Goal: Information Seeking & Learning: Check status

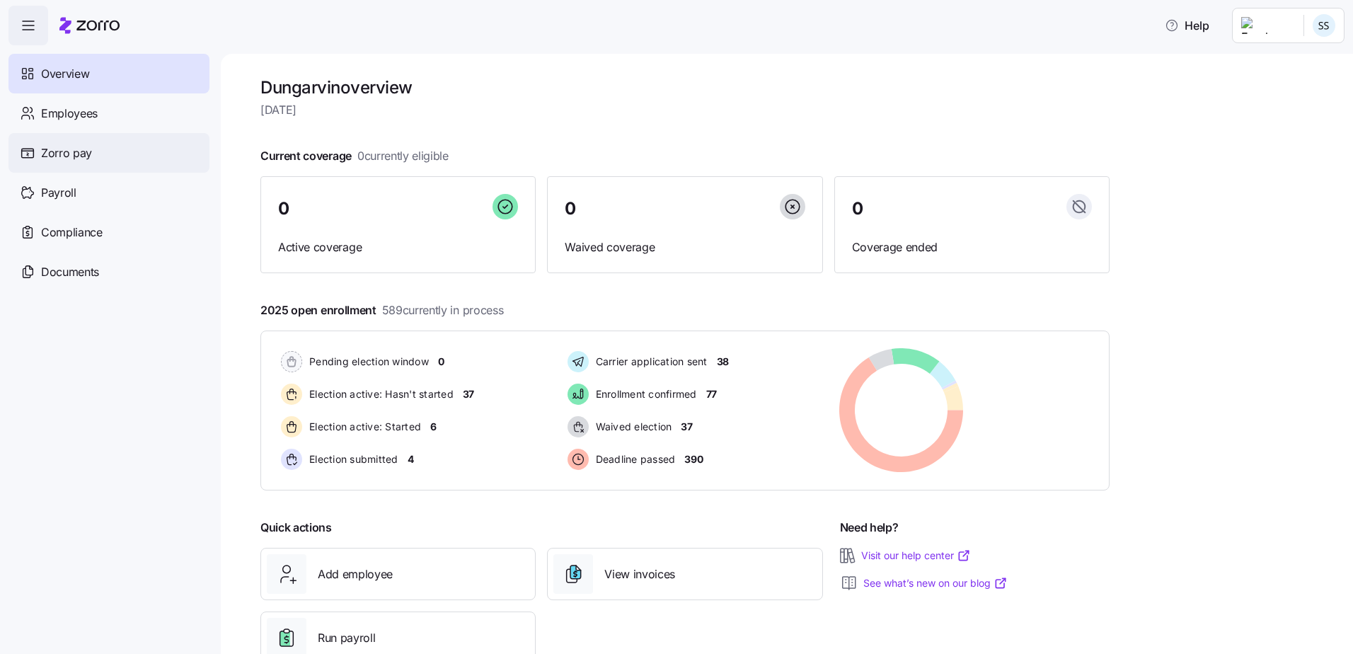
scroll to position [43, 0]
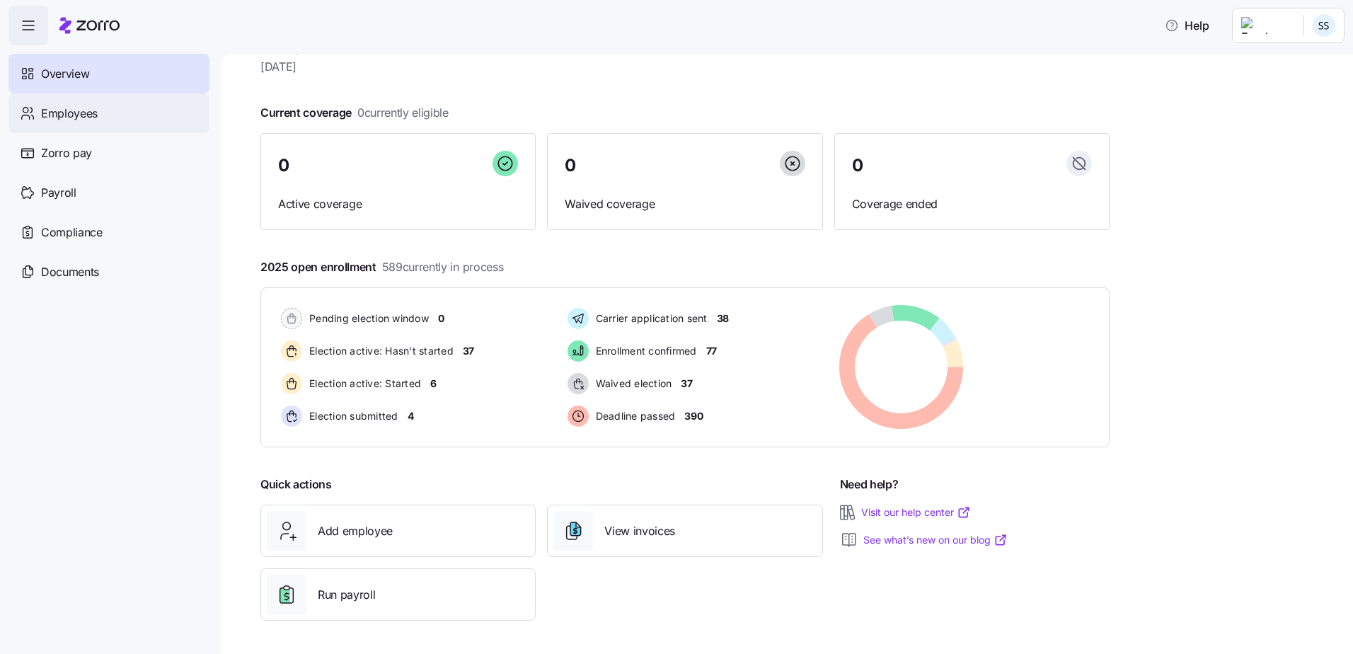
click at [96, 107] on span "Employees" at bounding box center [69, 114] width 57 height 18
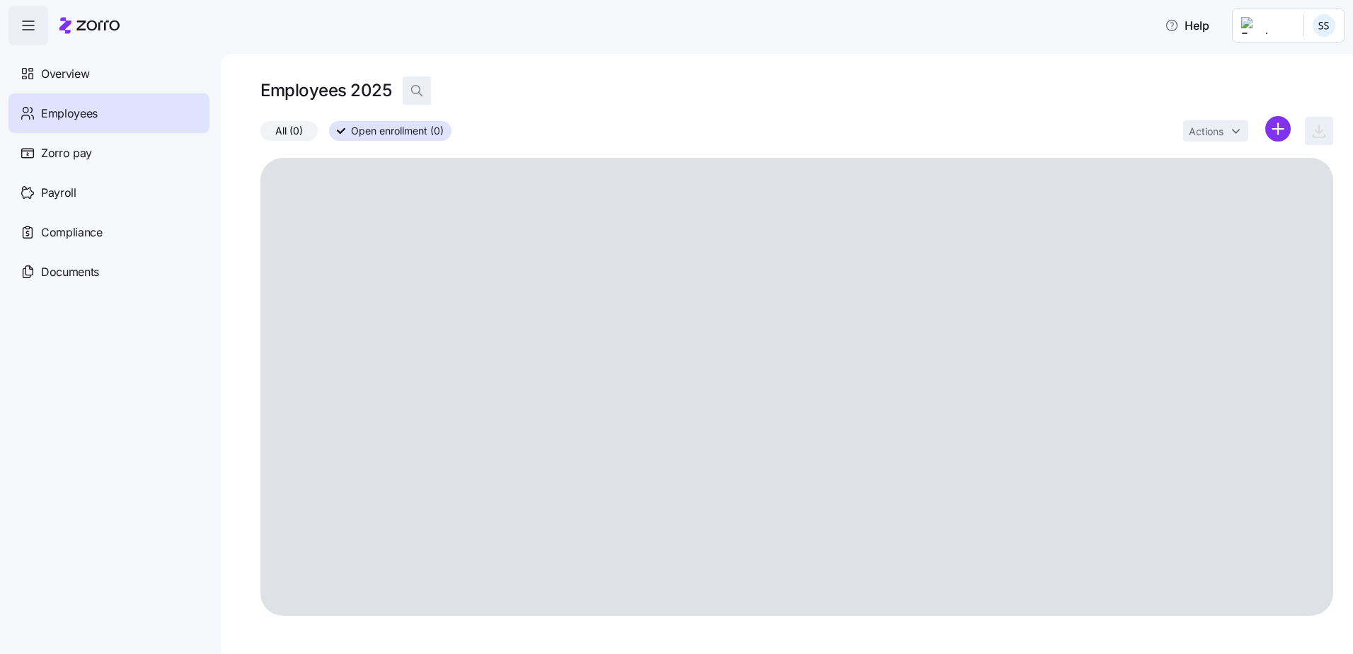
click at [413, 91] on icon "button" at bounding box center [417, 90] width 14 height 14
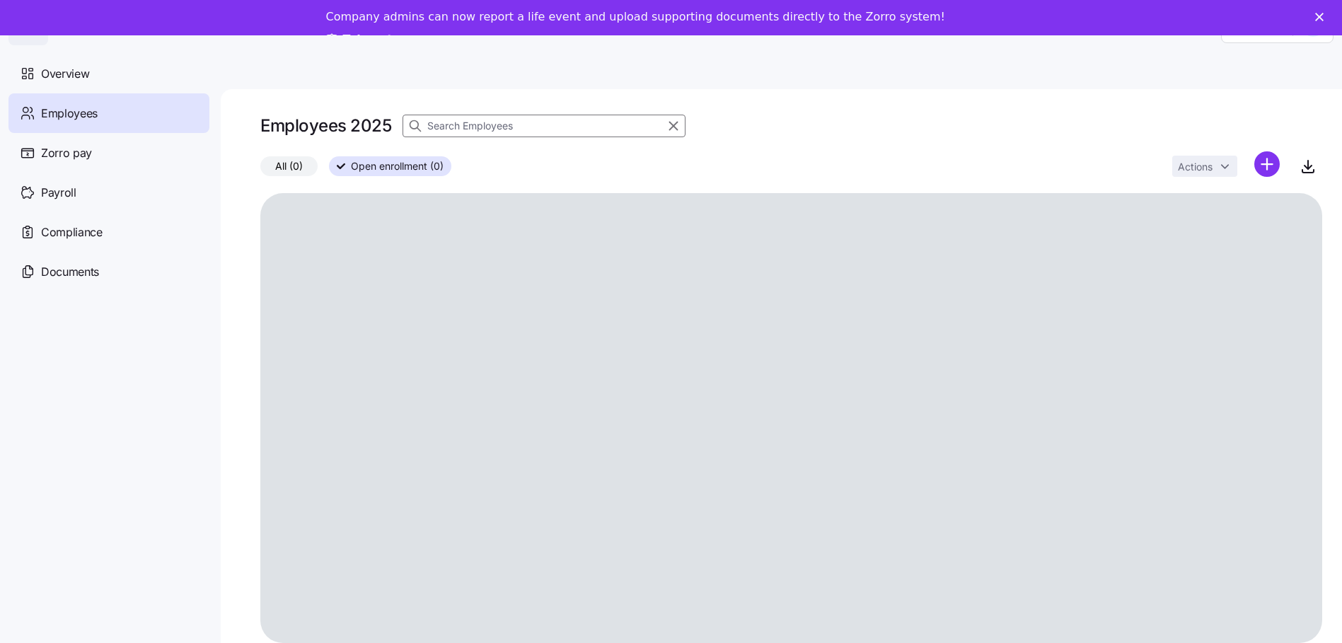
click at [418, 130] on icon at bounding box center [415, 126] width 14 height 14
click at [431, 123] on input at bounding box center [543, 126] width 283 height 23
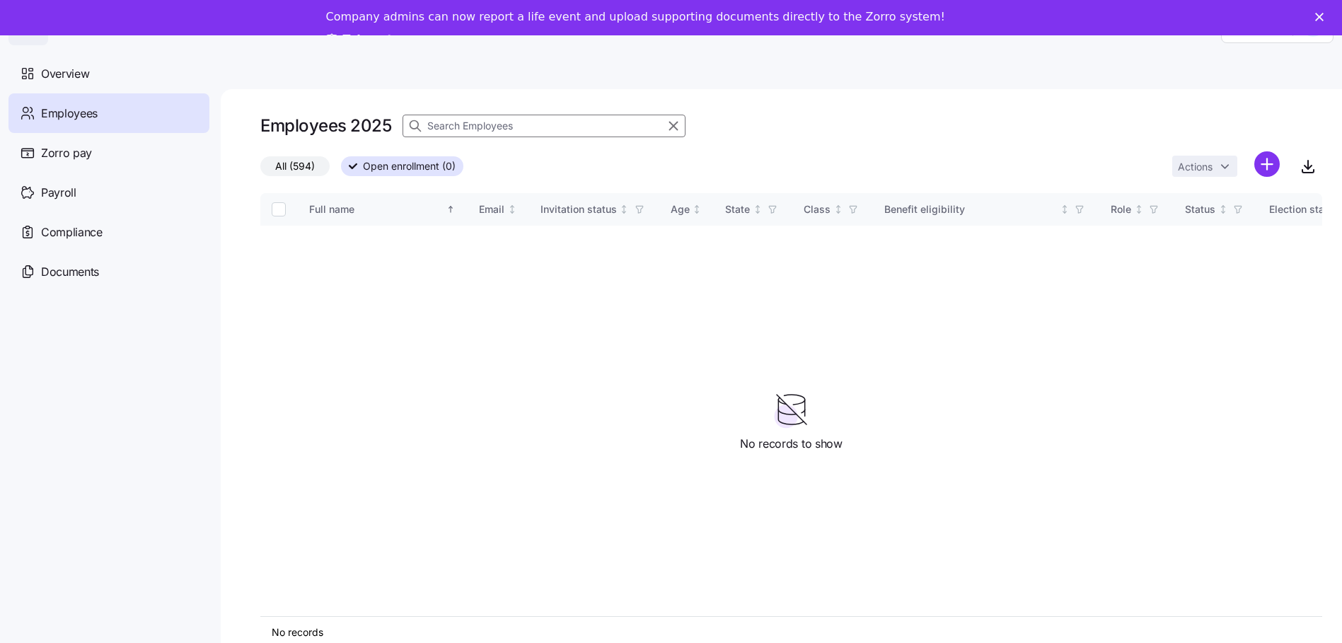
click at [434, 122] on input at bounding box center [543, 126] width 283 height 23
click at [441, 124] on input at bounding box center [543, 126] width 283 height 23
type input "Watson, Alicia"
click at [441, 124] on input "Watson, Alicia" at bounding box center [543, 126] width 283 height 23
click at [440, 127] on input "Watson, Alicia" at bounding box center [543, 126] width 283 height 23
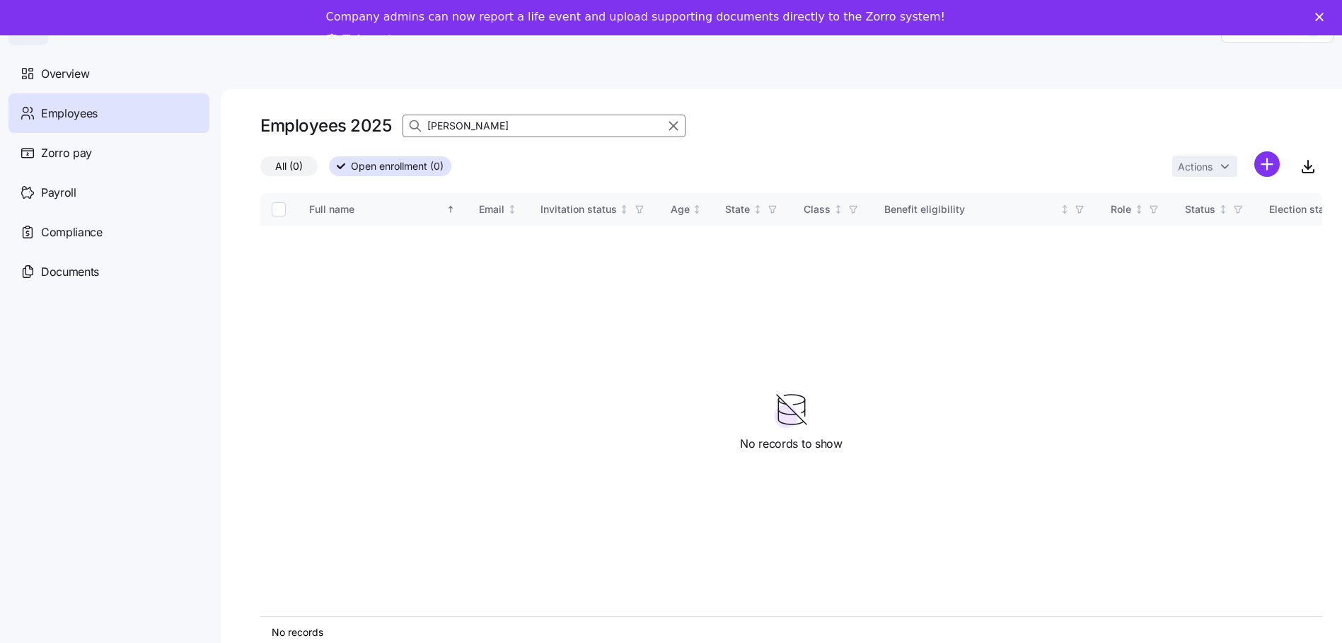
click at [440, 127] on input "Watson, Alicia" at bounding box center [543, 126] width 283 height 23
click at [439, 127] on input "Watson, Alicia" at bounding box center [543, 126] width 283 height 23
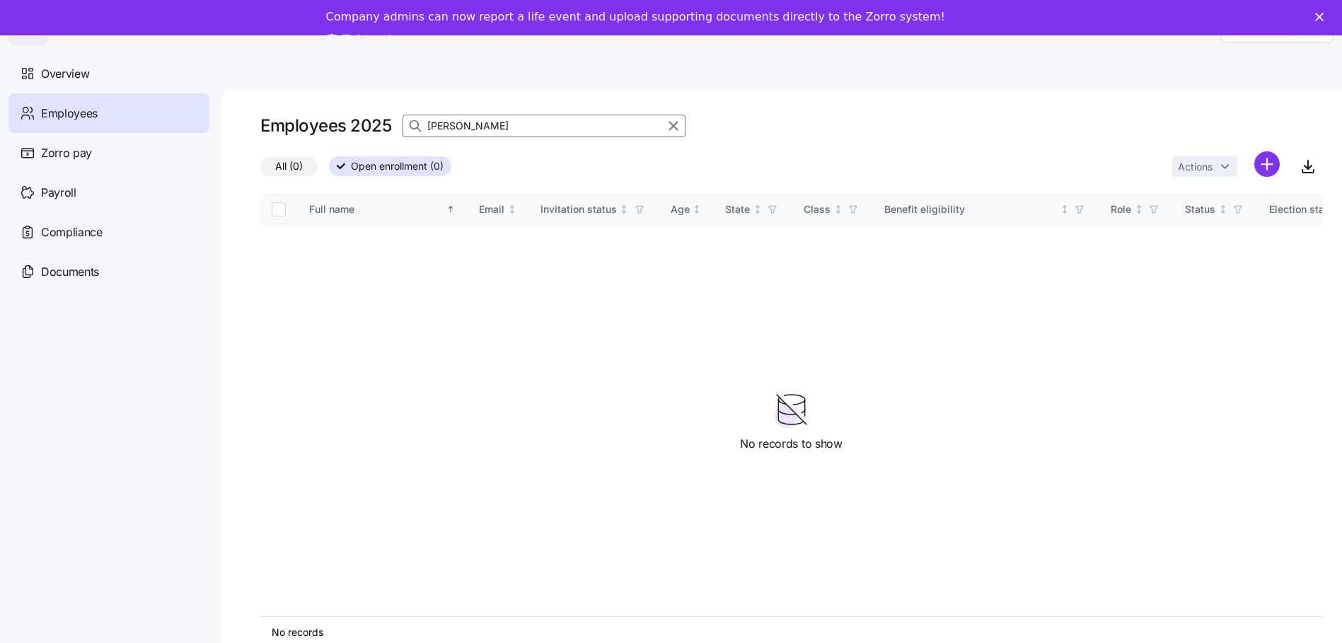
click at [439, 127] on input "Watson, Alicia" at bounding box center [543, 126] width 283 height 23
click at [479, 127] on input at bounding box center [543, 126] width 283 height 23
click at [364, 114] on div "Employees 2025" at bounding box center [472, 126] width 425 height 28
click at [472, 122] on input at bounding box center [543, 126] width 283 height 23
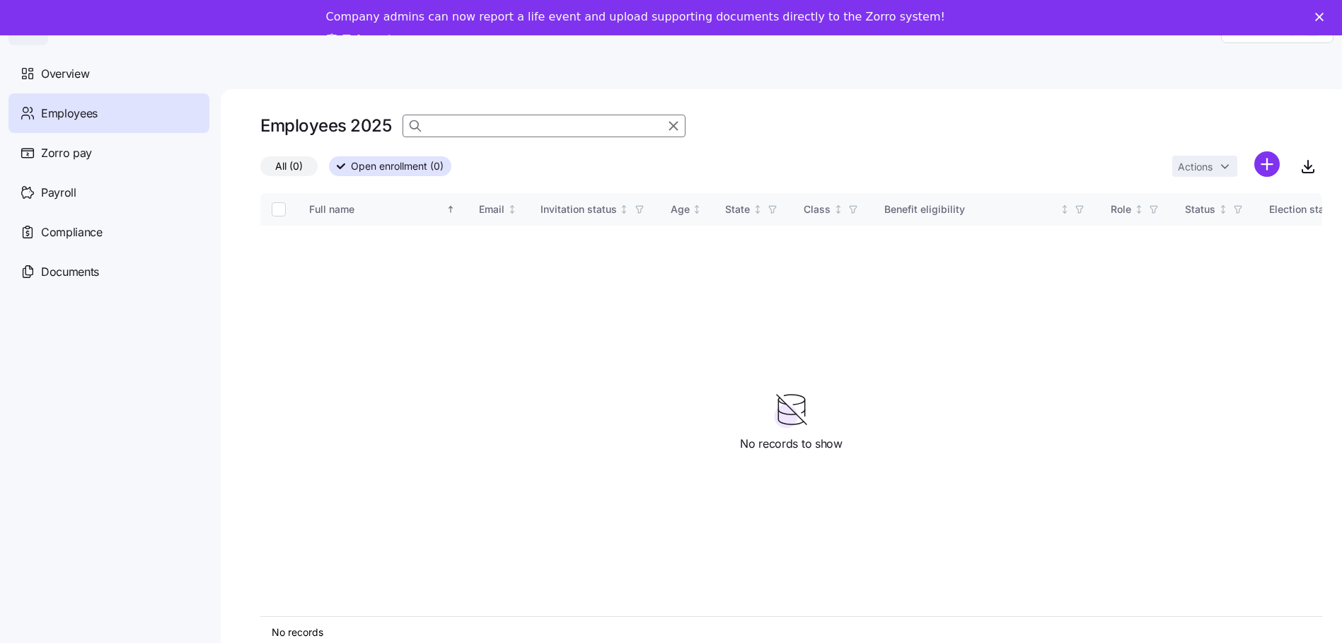
click at [472, 122] on input at bounding box center [543, 126] width 283 height 23
click at [471, 122] on input at bounding box center [543, 126] width 283 height 23
click at [452, 130] on input at bounding box center [543, 126] width 283 height 23
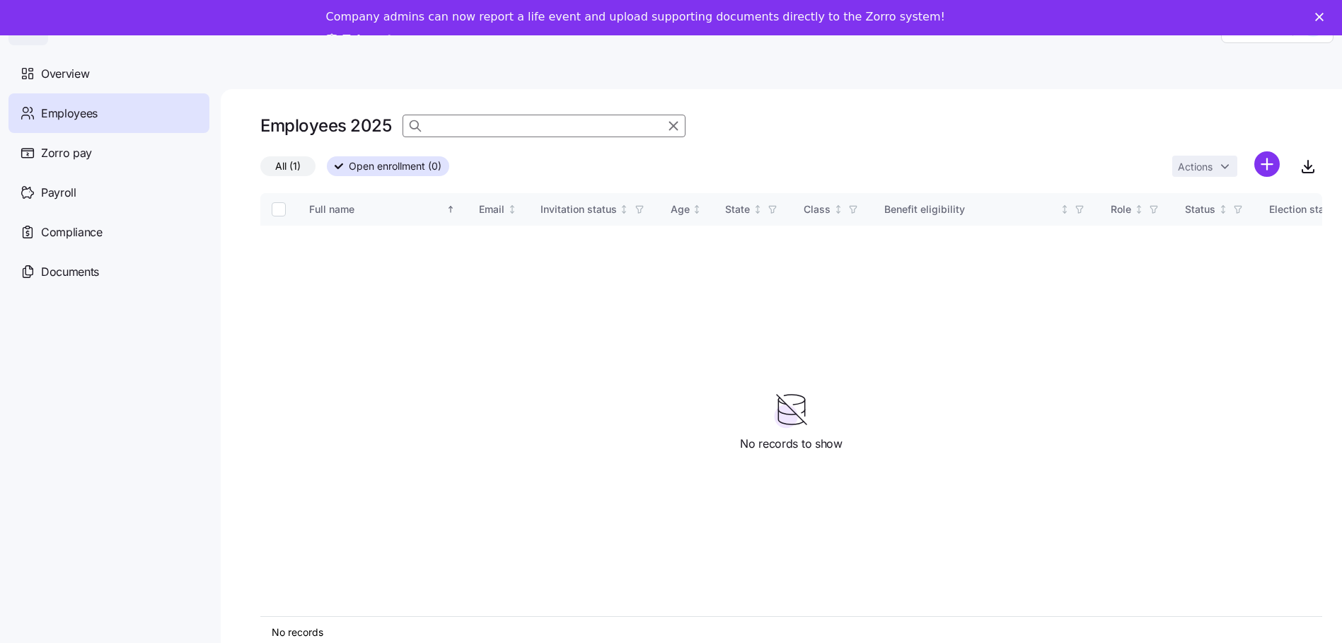
click at [452, 130] on input at bounding box center [543, 126] width 283 height 23
click at [452, 129] on input at bounding box center [543, 126] width 283 height 23
click at [767, 123] on div "Employees 2025 Alicia" at bounding box center [791, 132] width 1062 height 40
click at [465, 135] on input "Alicia" at bounding box center [543, 126] width 283 height 23
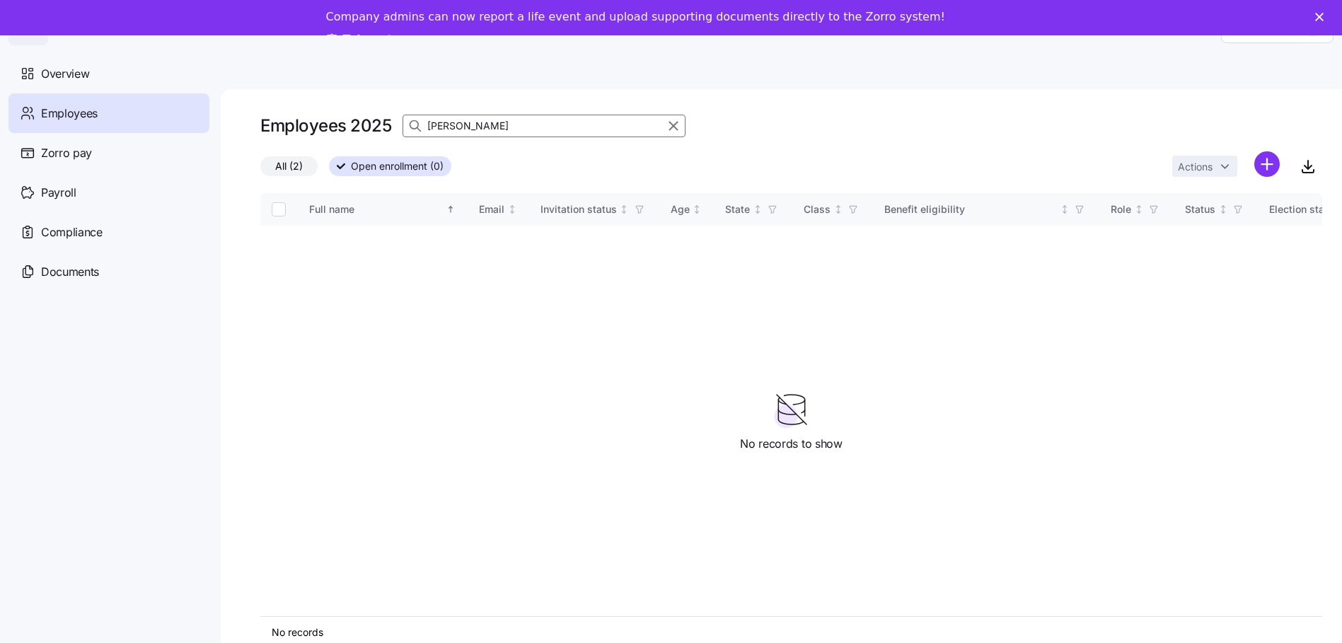
click at [464, 122] on input "Alicia" at bounding box center [543, 126] width 283 height 23
type input "Alicia Watson"
click at [407, 169] on span "Open enrollment (0)" at bounding box center [395, 166] width 93 height 18
click at [327, 170] on input "Open enrollment (0)" at bounding box center [327, 170] width 0 height 0
drag, startPoint x: 284, startPoint y: 162, endPoint x: 782, endPoint y: 388, distance: 547.0
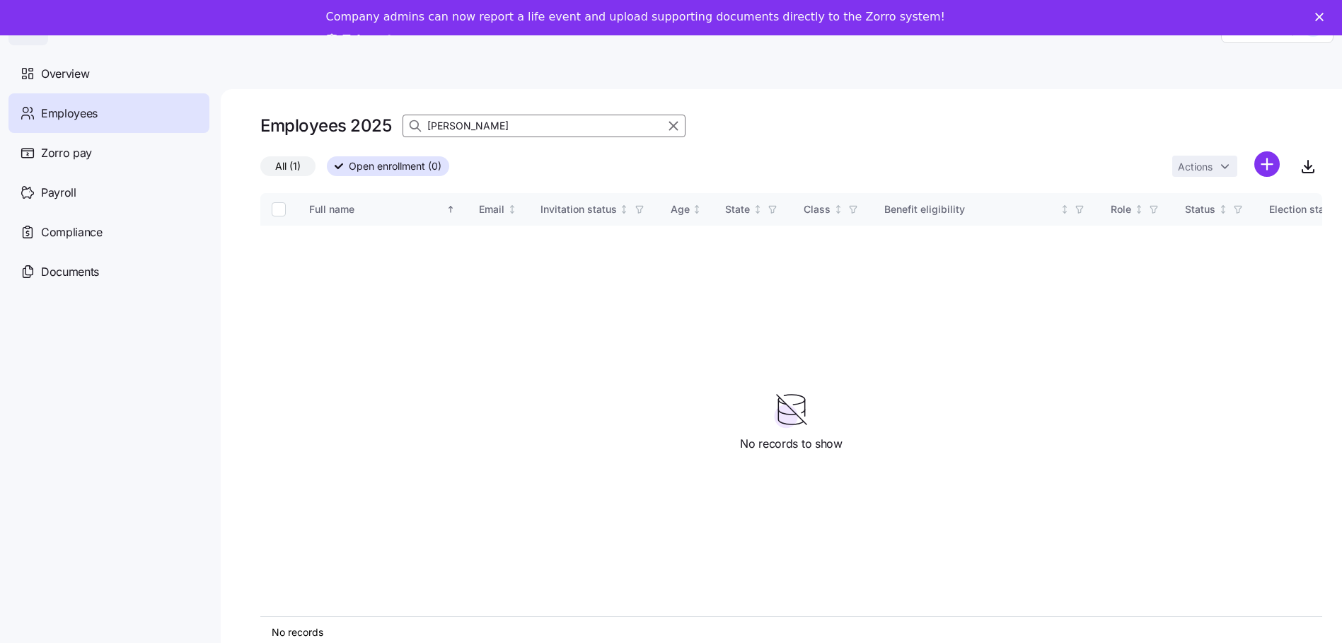
click at [284, 162] on span "All (1)" at bounding box center [287, 166] width 25 height 18
click at [260, 170] on input "All (1)" at bounding box center [260, 170] width 0 height 0
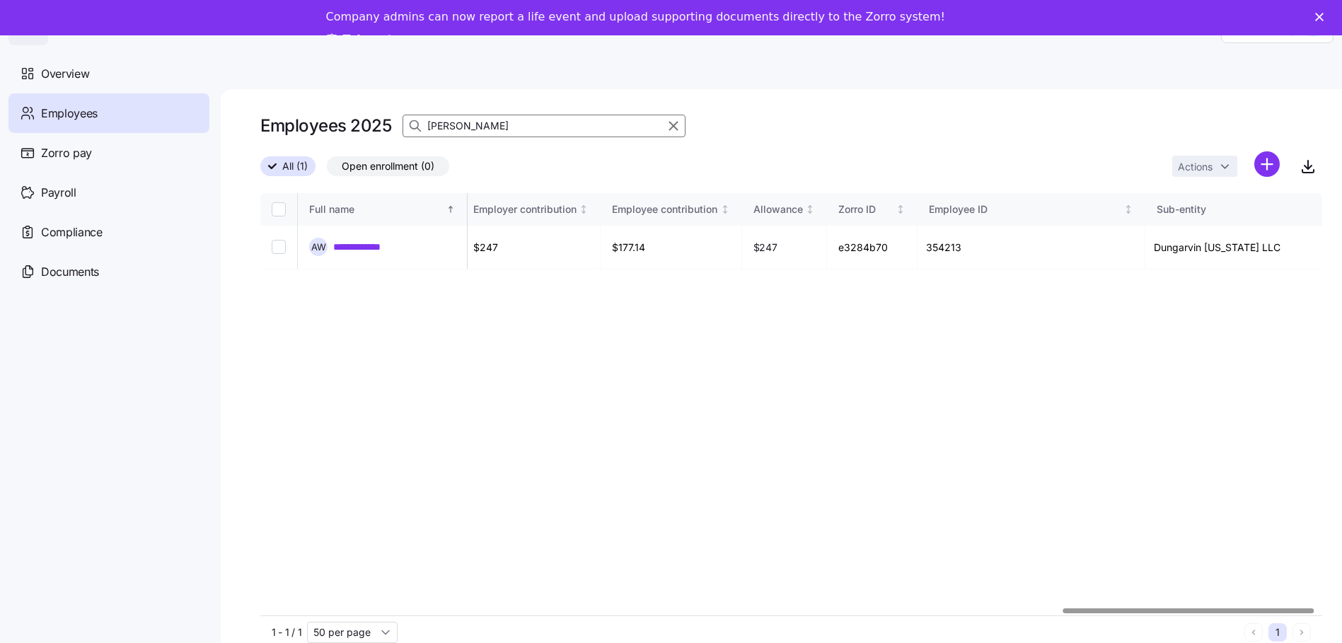
scroll to position [0, 3426]
click at [1254, 608] on div at bounding box center [1188, 610] width 250 height 5
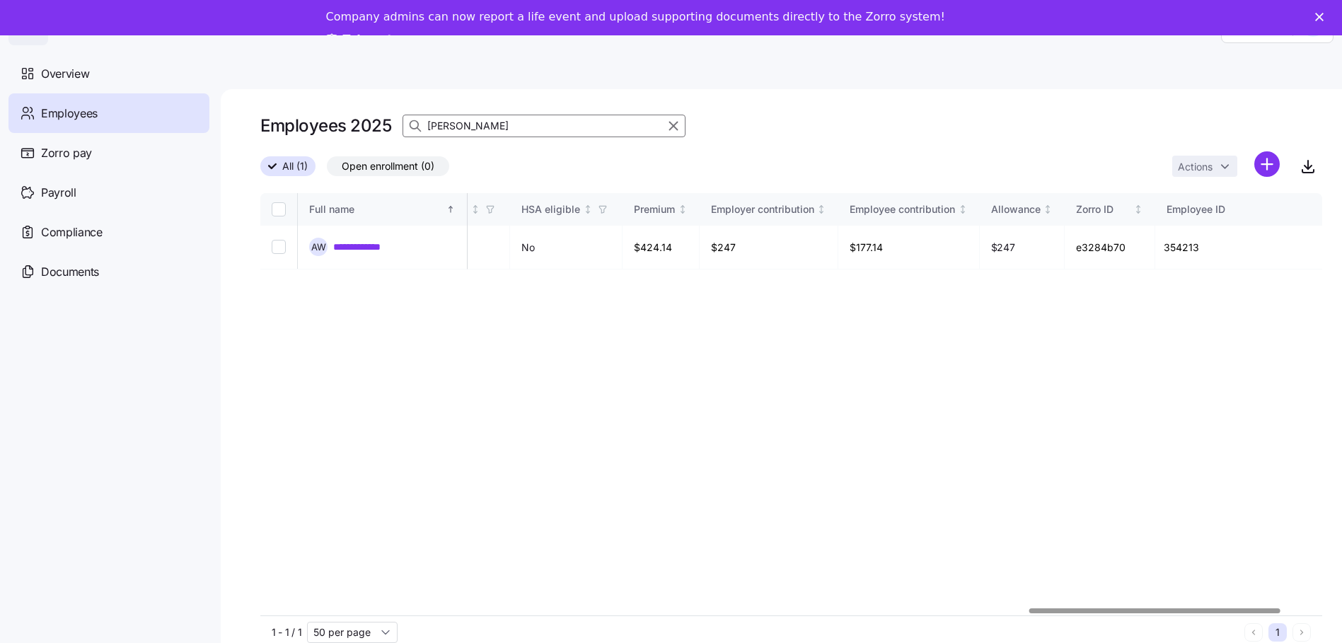
scroll to position [0, 3324]
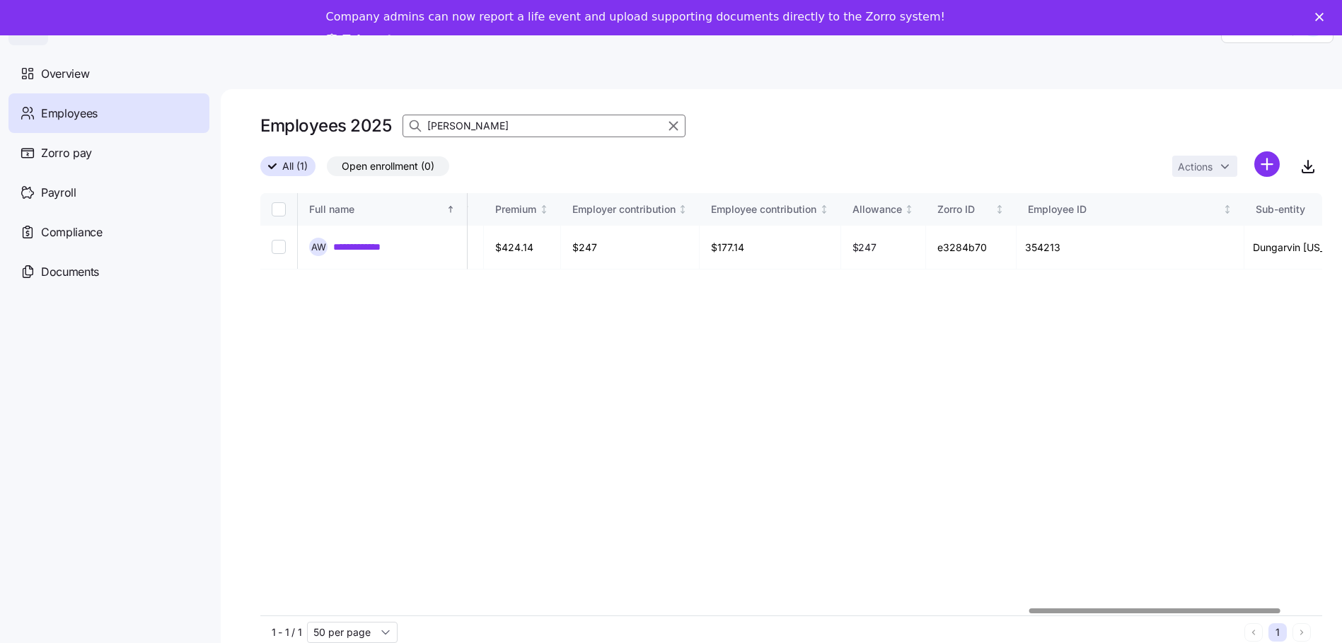
click at [1070, 608] on div at bounding box center [1154, 610] width 250 height 5
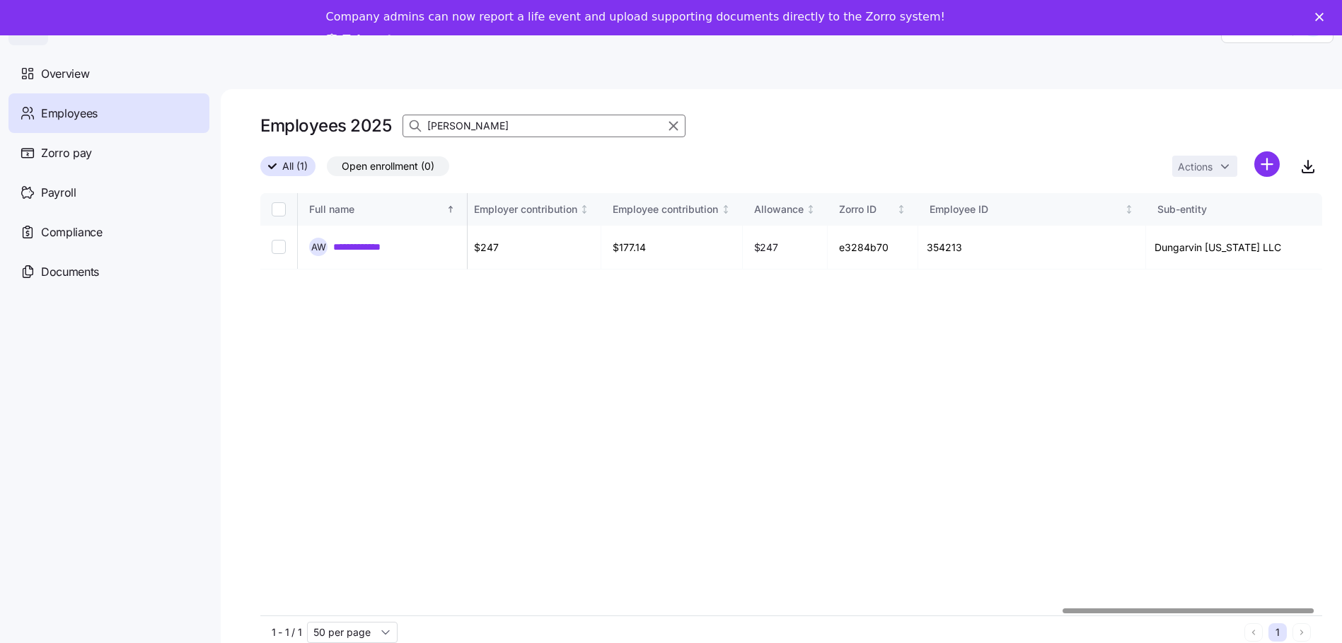
scroll to position [0, 3502]
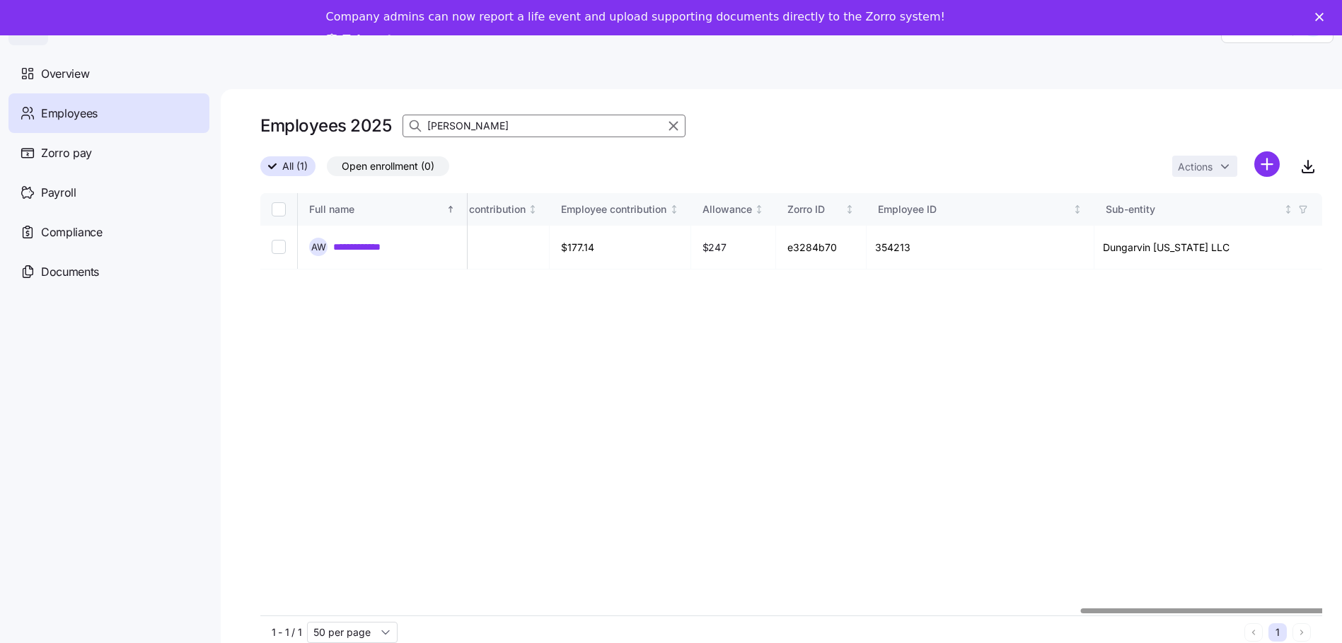
click at [1215, 608] on div at bounding box center [1206, 610] width 250 height 5
click at [1214, 613] on div at bounding box center [1206, 610] width 250 height 5
click at [1322, 615] on div at bounding box center [791, 611] width 1062 height 8
click at [1207, 613] on div at bounding box center [1206, 610] width 250 height 5
click at [633, 252] on td "$177.14" at bounding box center [620, 248] width 141 height 44
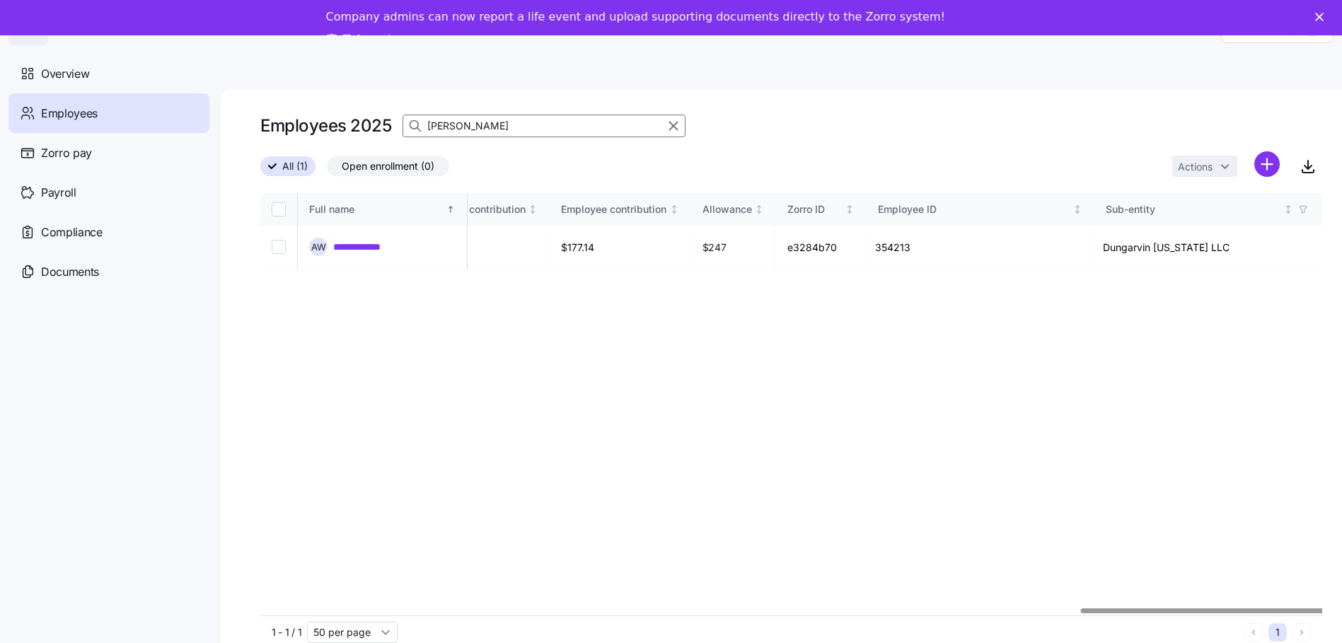
click at [359, 248] on link "**********" at bounding box center [364, 247] width 63 height 14
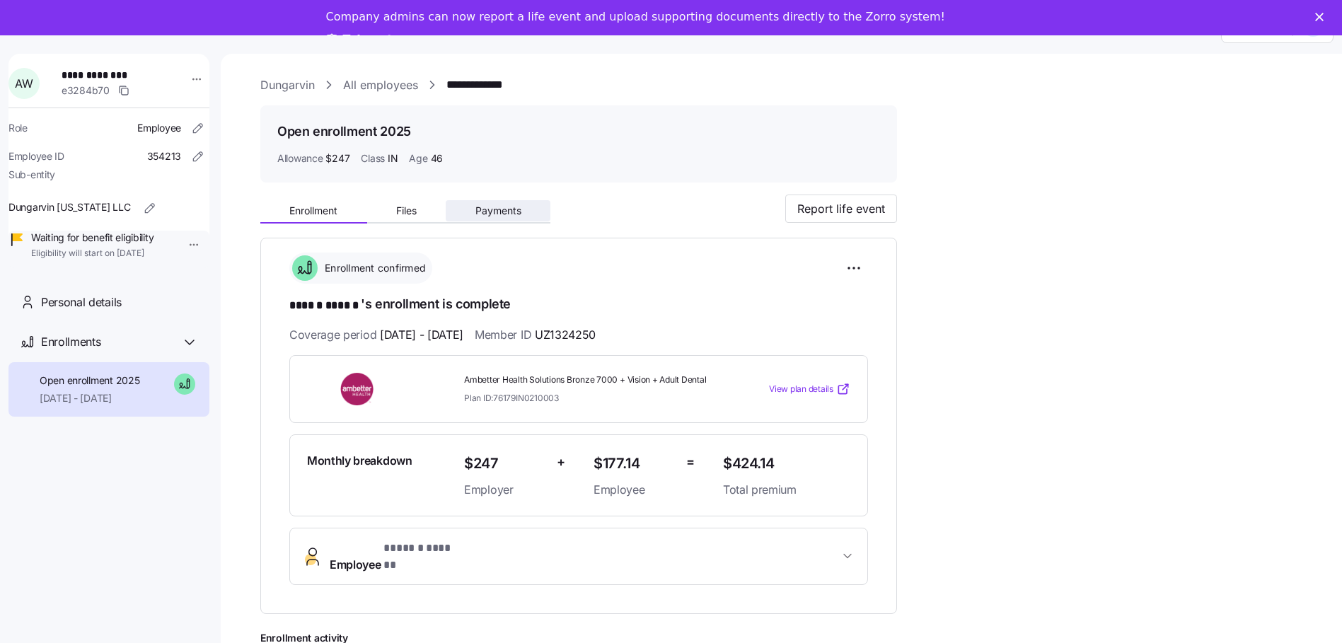
click at [460, 209] on button "Payments" at bounding box center [498, 210] width 105 height 21
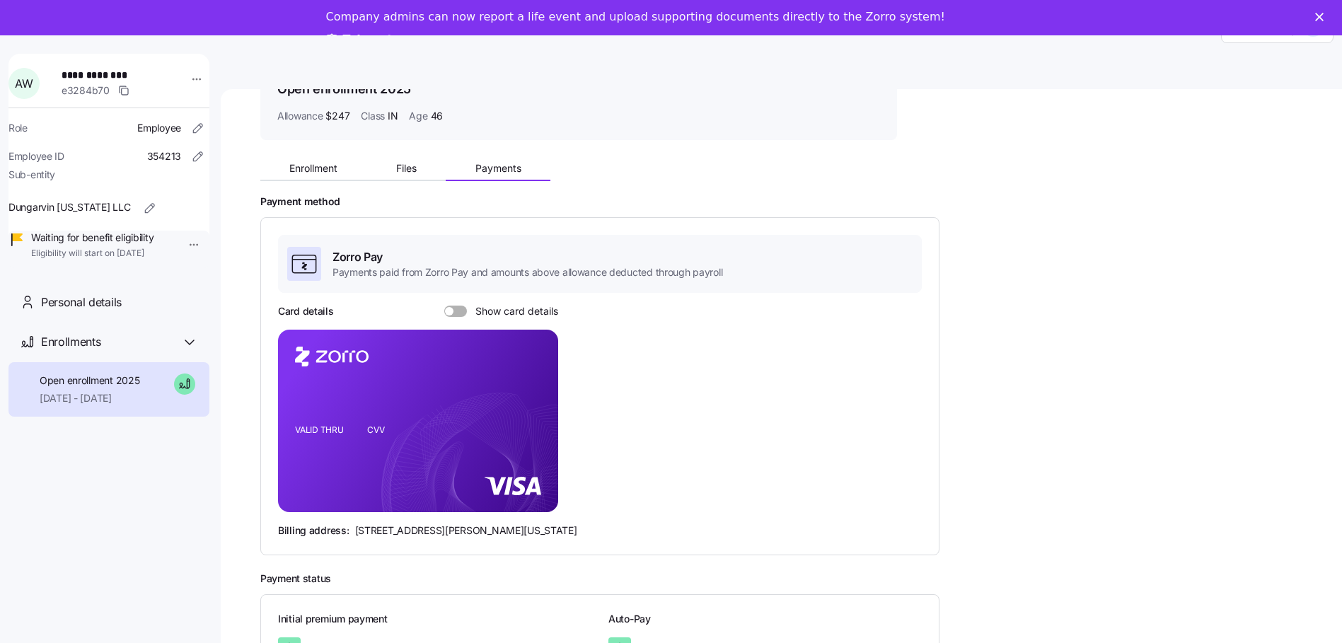
scroll to position [10, 0]
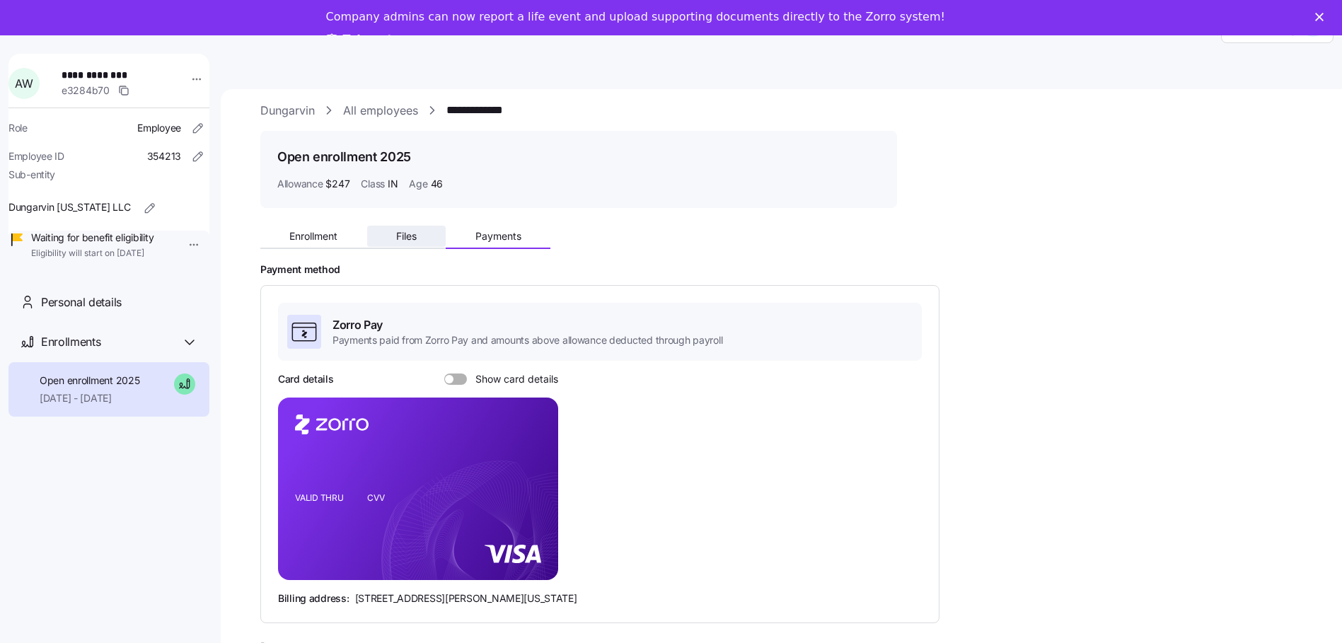
click at [418, 244] on button "Files" at bounding box center [406, 236] width 79 height 21
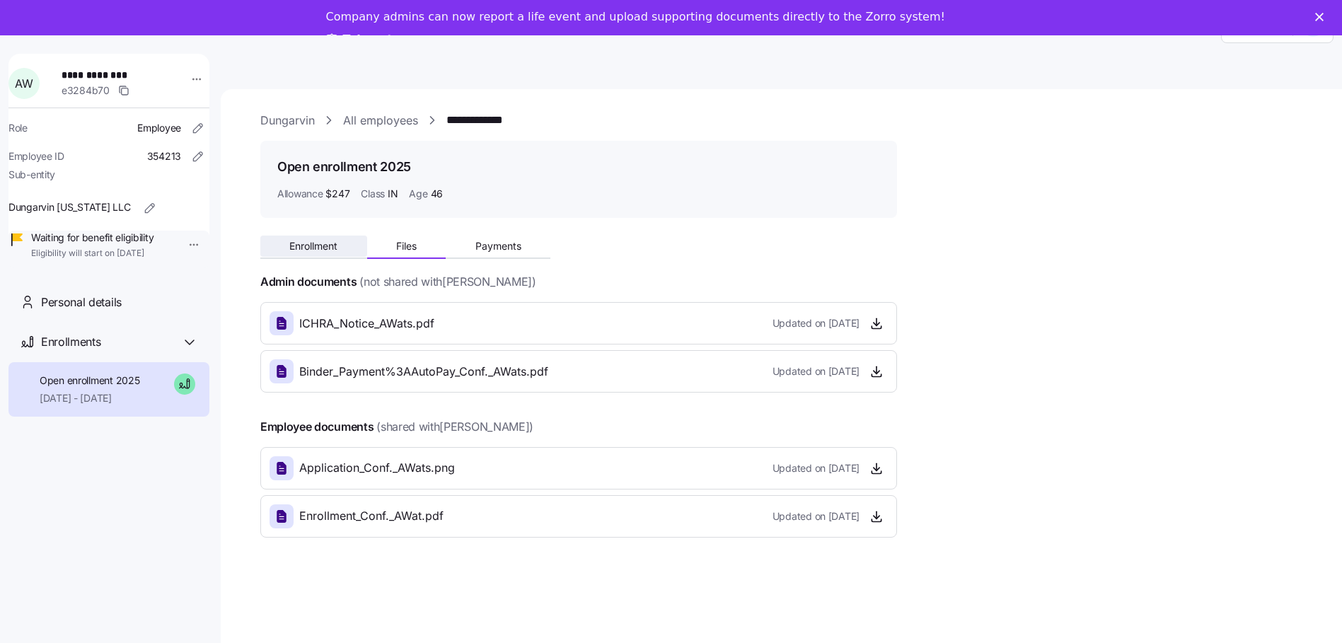
click at [313, 247] on span "Enrollment" at bounding box center [313, 246] width 48 height 10
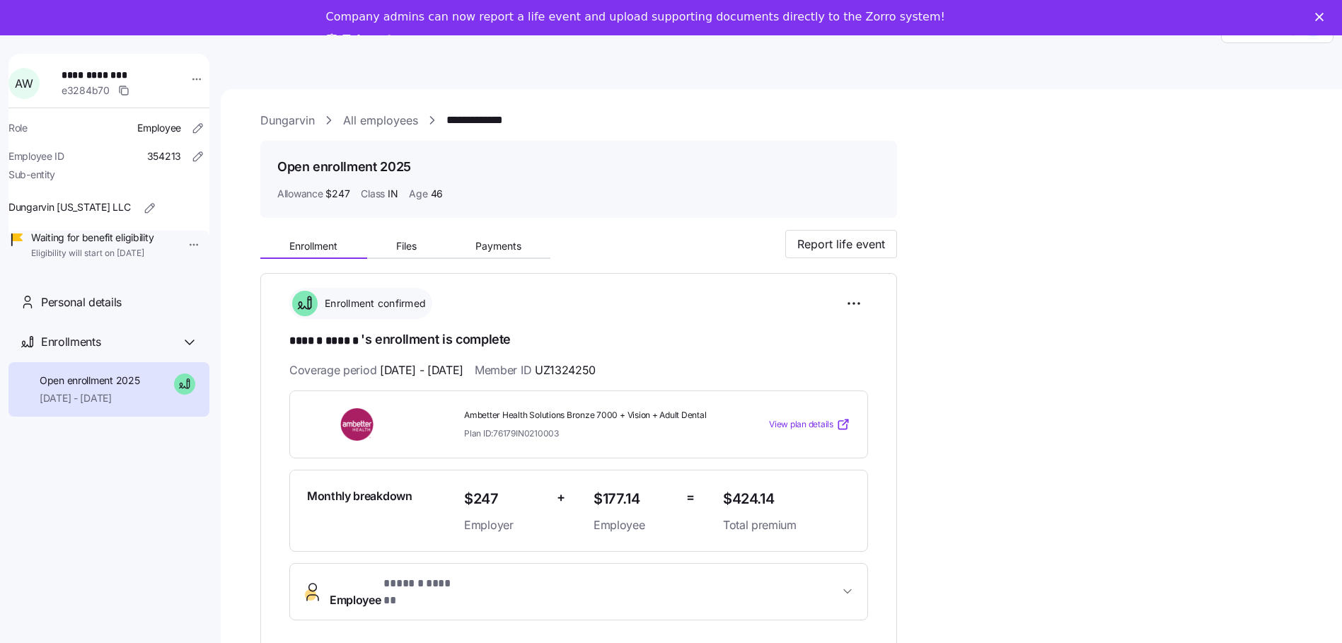
click at [795, 423] on span "View plan details" at bounding box center [801, 424] width 64 height 13
